Goal: Task Accomplishment & Management: Use online tool/utility

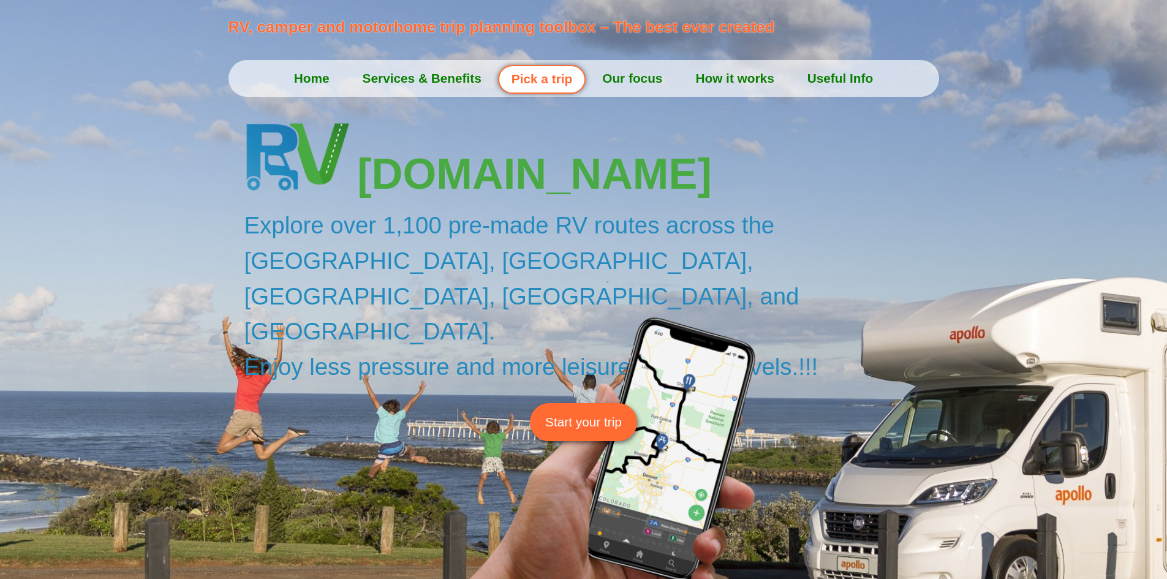
click at [598, 412] on span "Start your trip" at bounding box center [583, 421] width 77 height 19
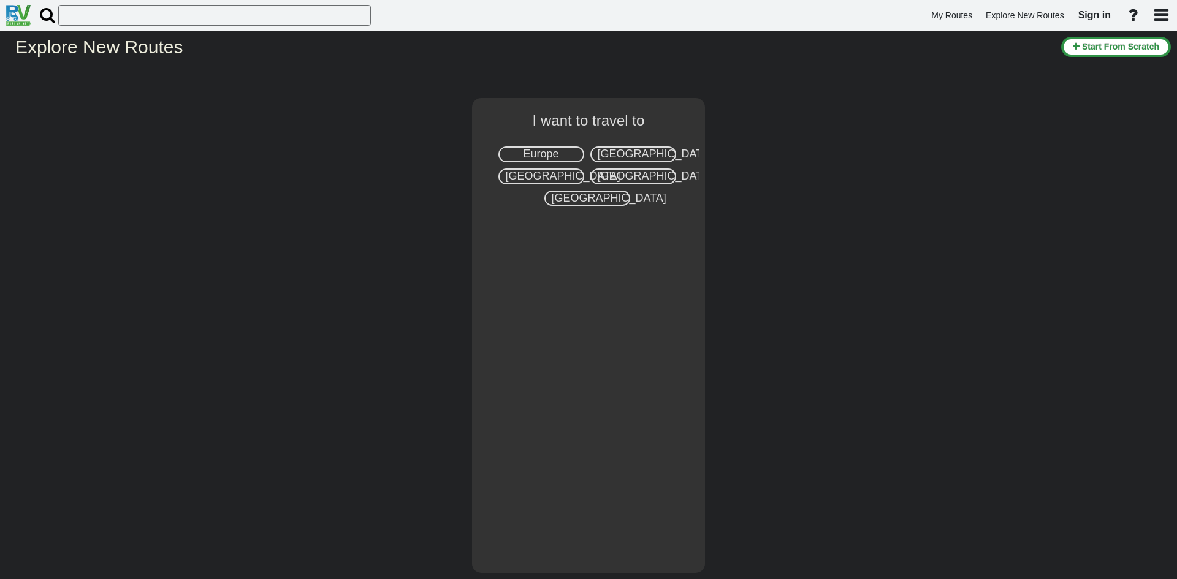
click at [620, 149] on span "[GEOGRAPHIC_DATA]" at bounding box center [655, 154] width 115 height 12
select select "number:2"
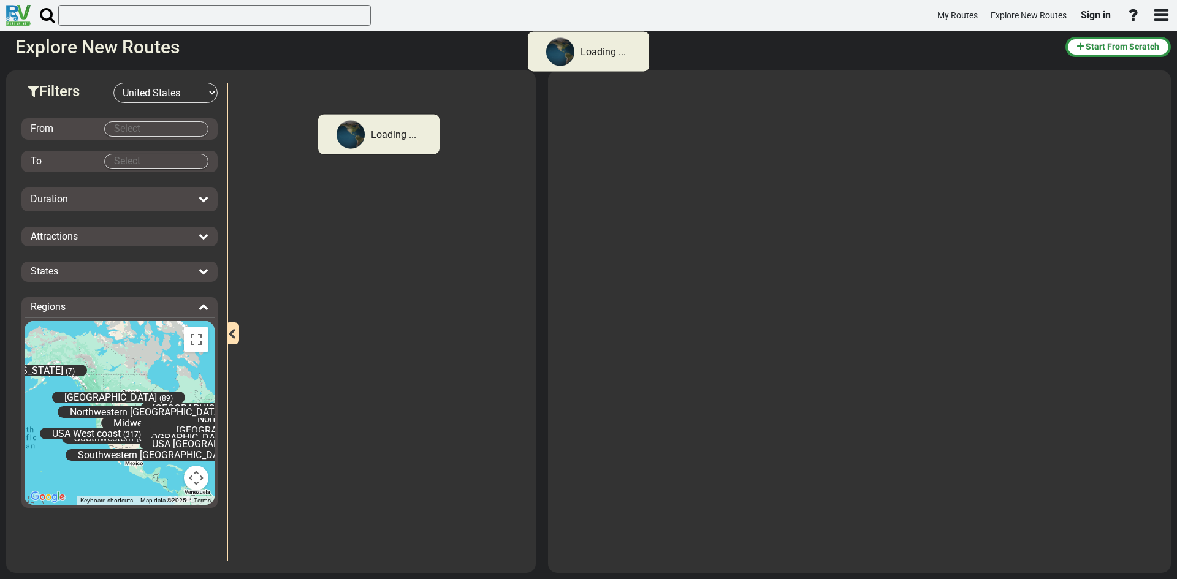
click at [180, 123] on body "Loading ... My Routes Explore New Routes Sign in × Name" at bounding box center [588, 289] width 1177 height 579
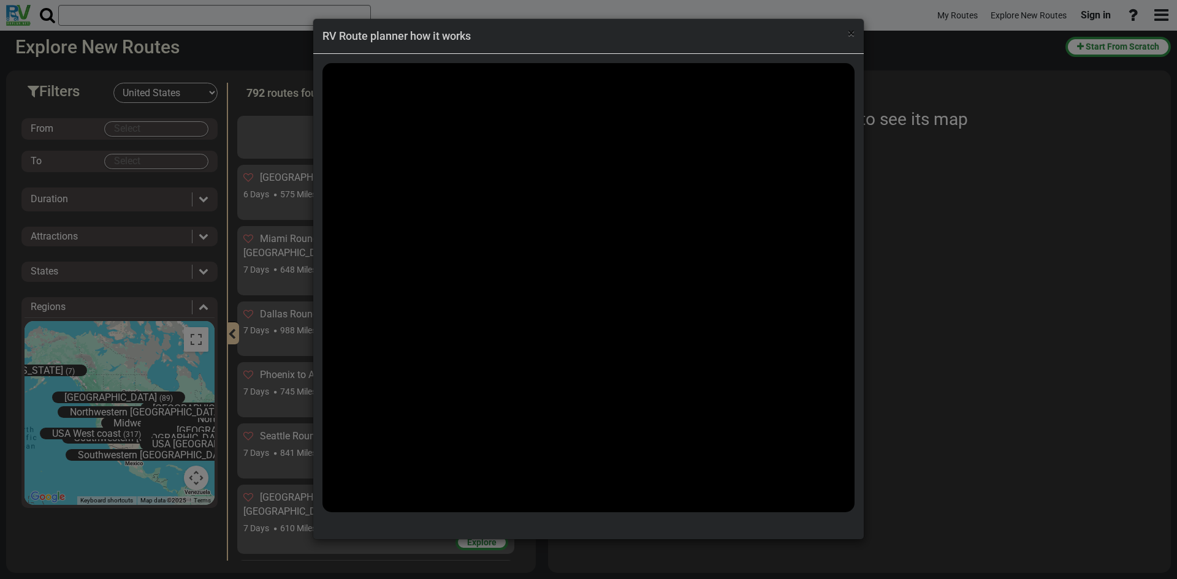
click at [852, 32] on span "×" at bounding box center [851, 33] width 7 height 15
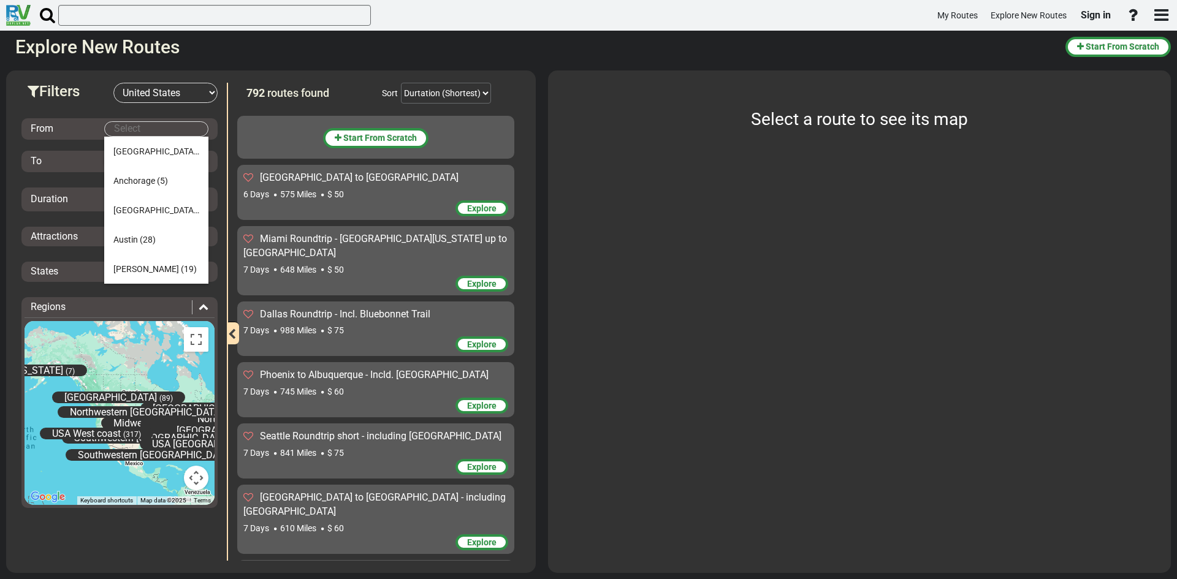
click at [131, 131] on body "My Routes Explore New Routes Sign in ×" at bounding box center [588, 289] width 1177 height 579
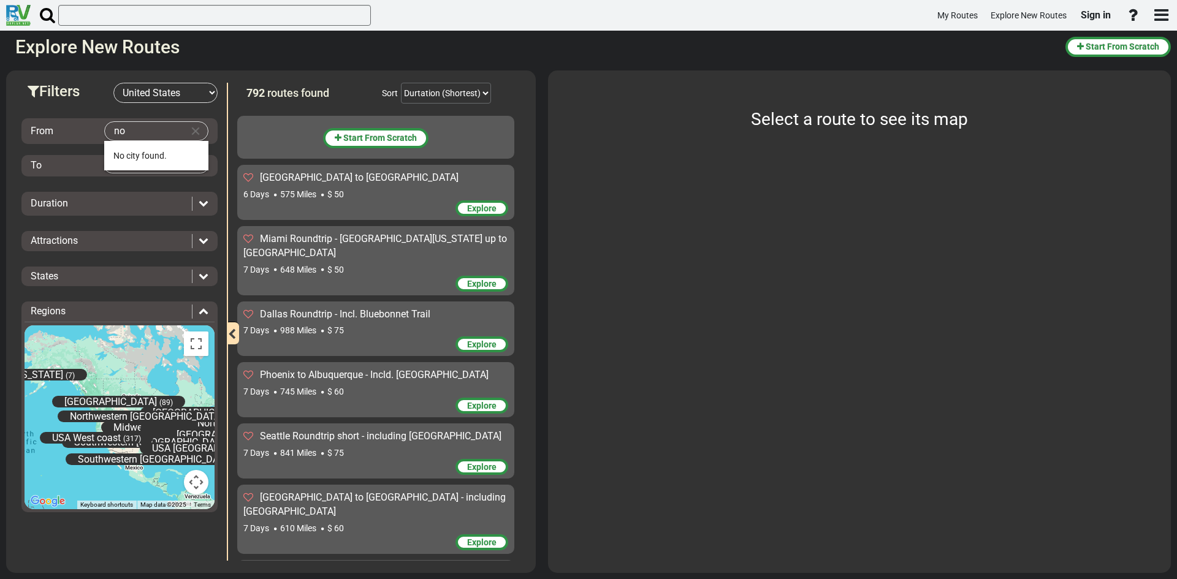
type input "n"
type input "little rock"
